Goal: Check status: Check status

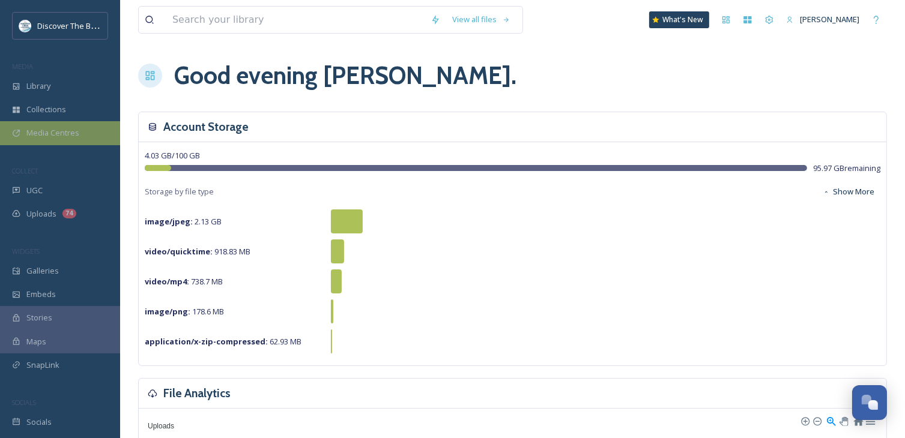
click at [59, 135] on span "Media Centres" at bounding box center [52, 132] width 53 height 11
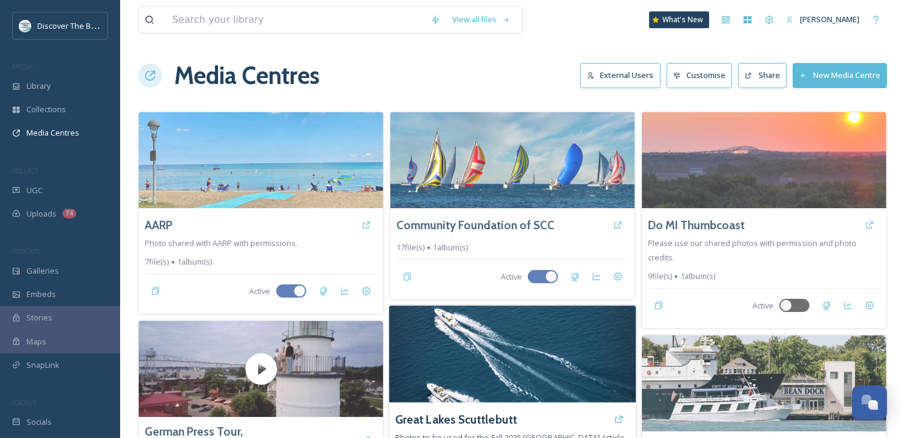
scroll to position [180, 0]
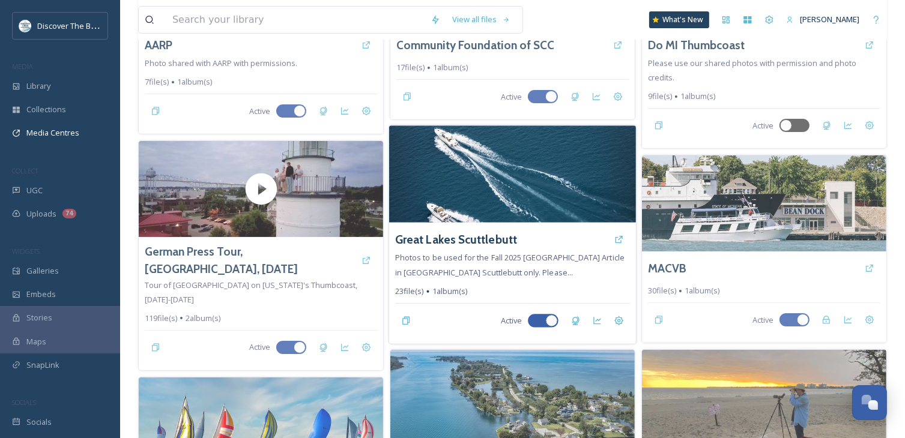
click at [507, 182] on img at bounding box center [512, 173] width 247 height 97
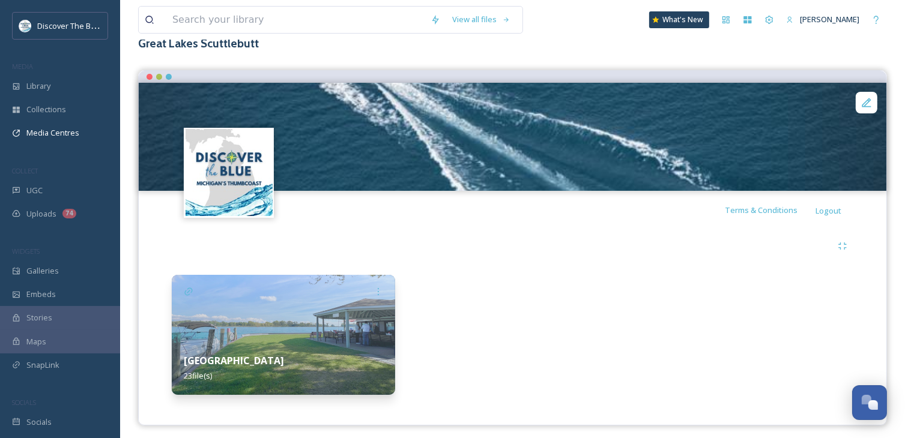
scroll to position [82, 0]
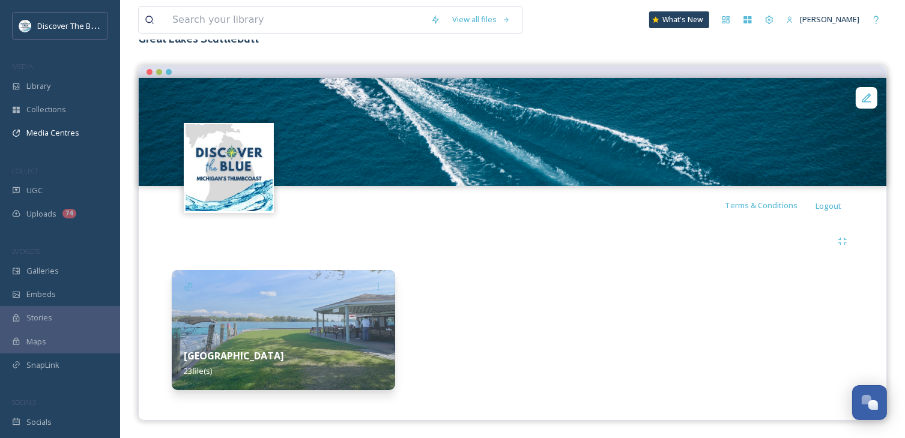
click at [335, 315] on img at bounding box center [283, 330] width 223 height 120
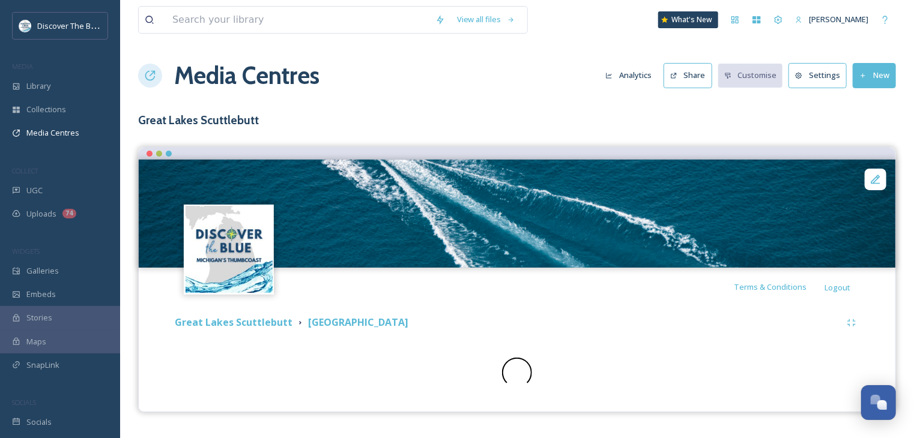
click at [641, 76] on button "Analytics" at bounding box center [628, 75] width 58 height 23
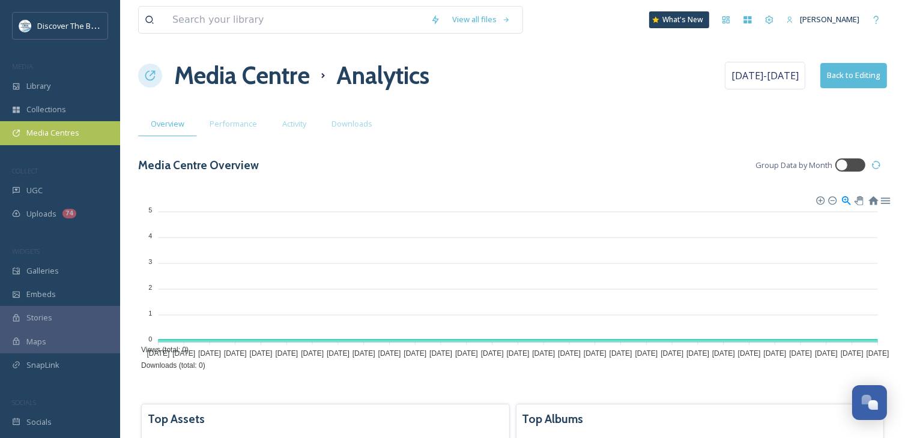
click at [61, 136] on span "Media Centres" at bounding box center [52, 132] width 53 height 11
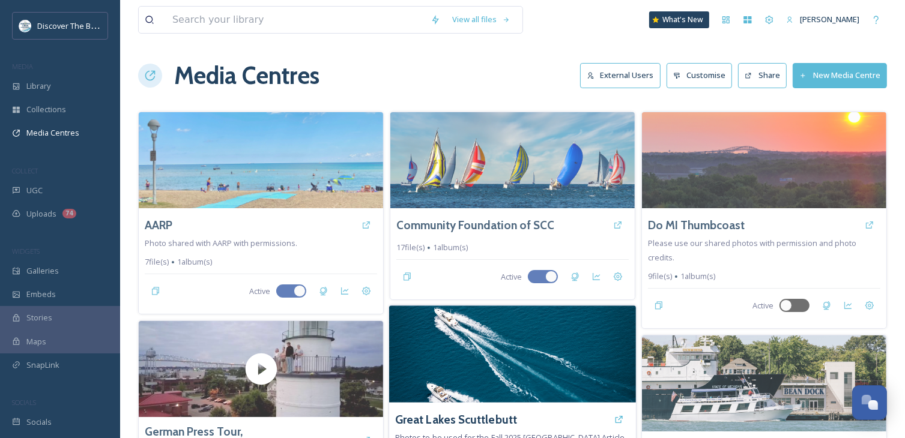
drag, startPoint x: 457, startPoint y: 360, endPoint x: 471, endPoint y: 342, distance: 22.7
click at [457, 360] on img at bounding box center [512, 354] width 247 height 97
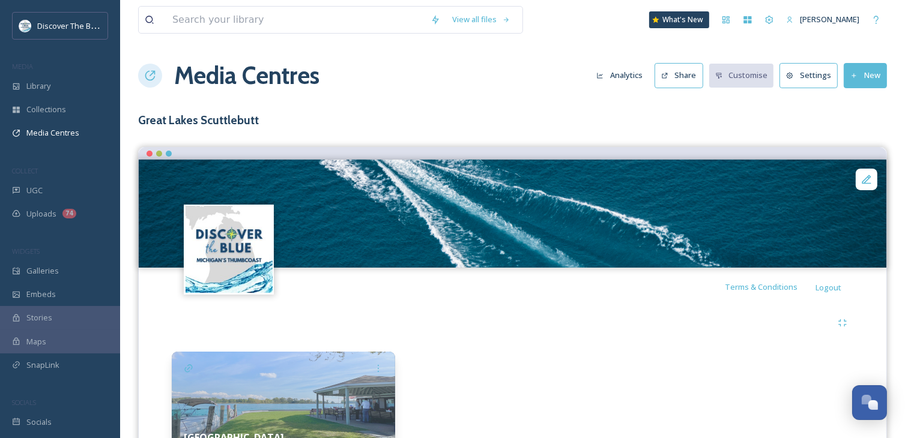
click at [619, 77] on button "Analytics" at bounding box center [619, 75] width 58 height 23
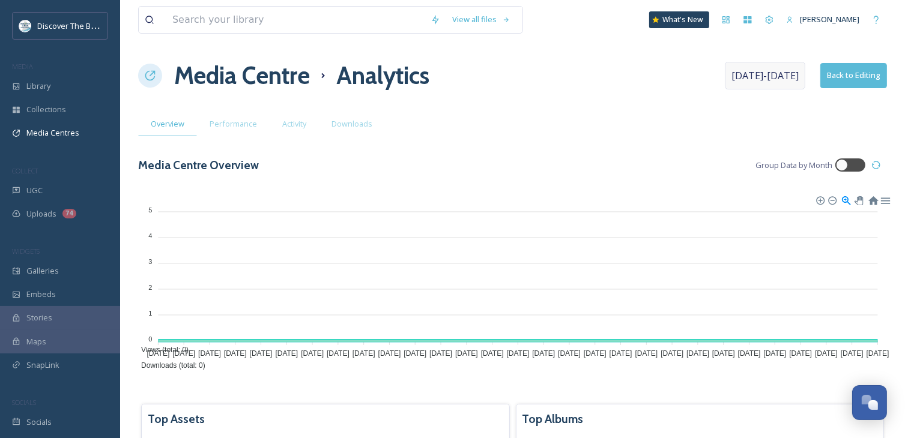
click at [740, 78] on span "[DATE] - [DATE]" at bounding box center [764, 75] width 67 height 14
select select "7"
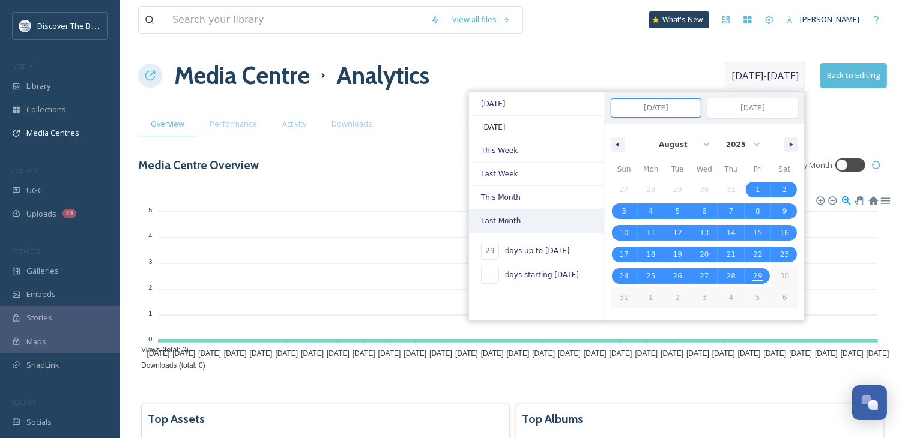
click at [539, 219] on span "Last Month" at bounding box center [536, 220] width 135 height 23
type input "-"
type input "[DATE]"
select select "6"
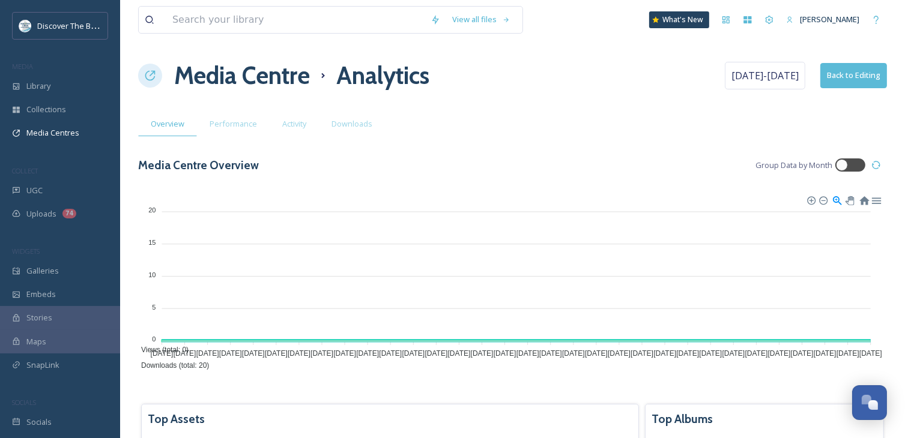
click at [495, 64] on div "Media Centre Analytics [DATE] - [DATE] Back to Editing" at bounding box center [512, 76] width 749 height 36
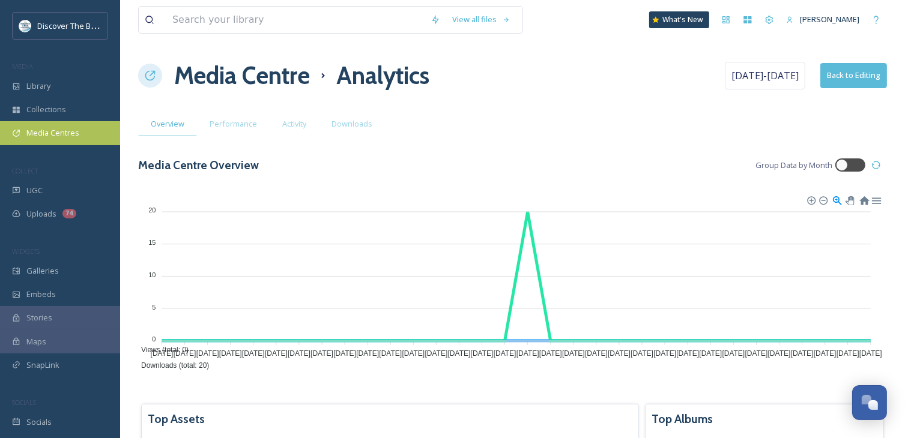
click at [67, 134] on span "Media Centres" at bounding box center [52, 132] width 53 height 11
